Goal: Find specific page/section: Find specific page/section

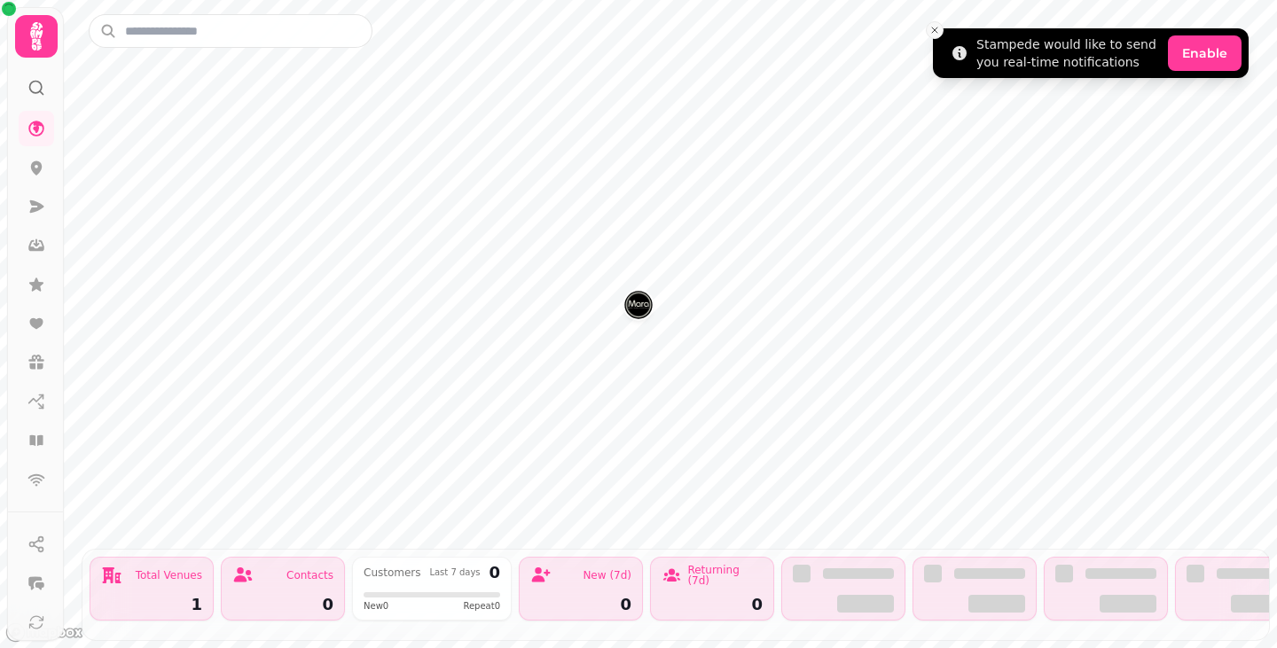
click at [937, 31] on icon "Close toast" at bounding box center [935, 30] width 11 height 11
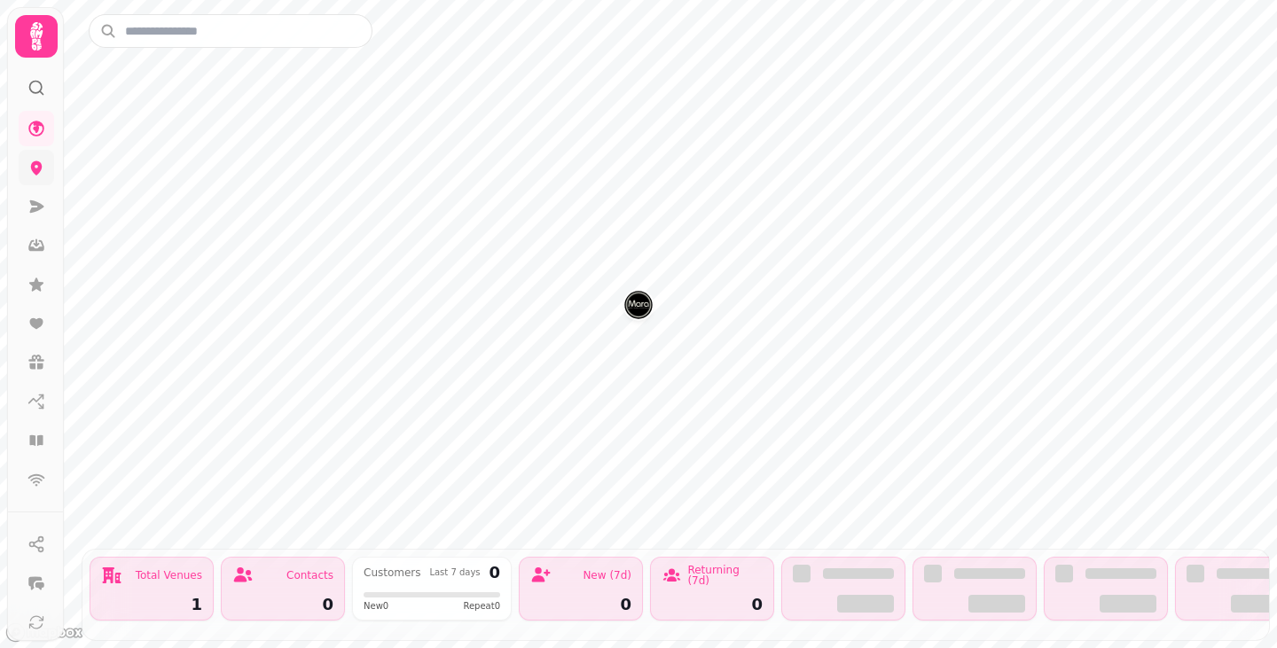
click at [40, 162] on icon at bounding box center [36, 168] width 18 height 18
